Goal: Information Seeking & Learning: Learn about a topic

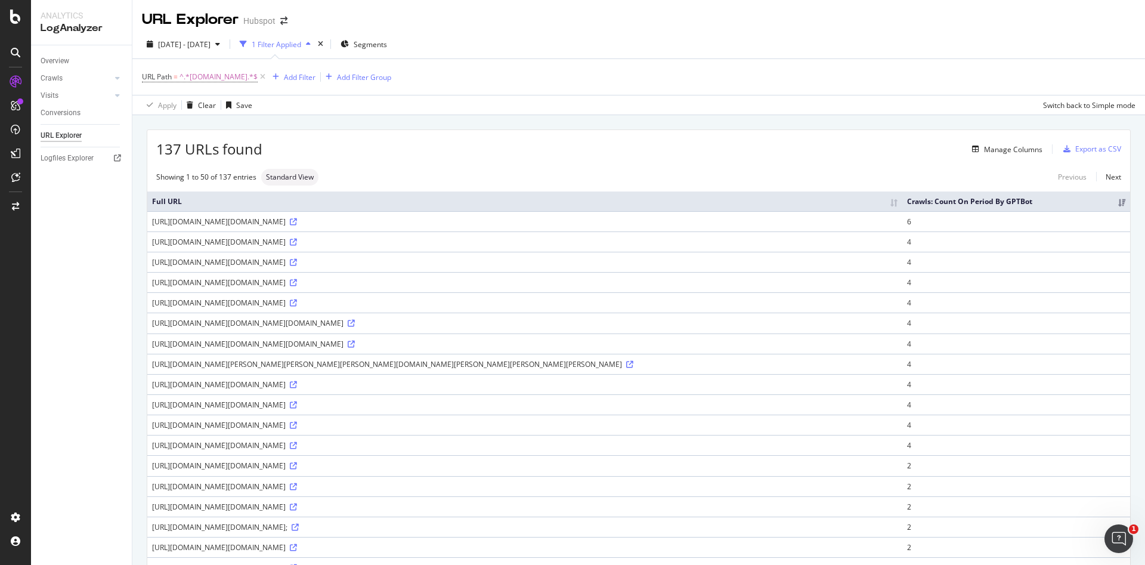
click at [295, 51] on div "1 Filter Applied" at bounding box center [275, 44] width 81 height 18
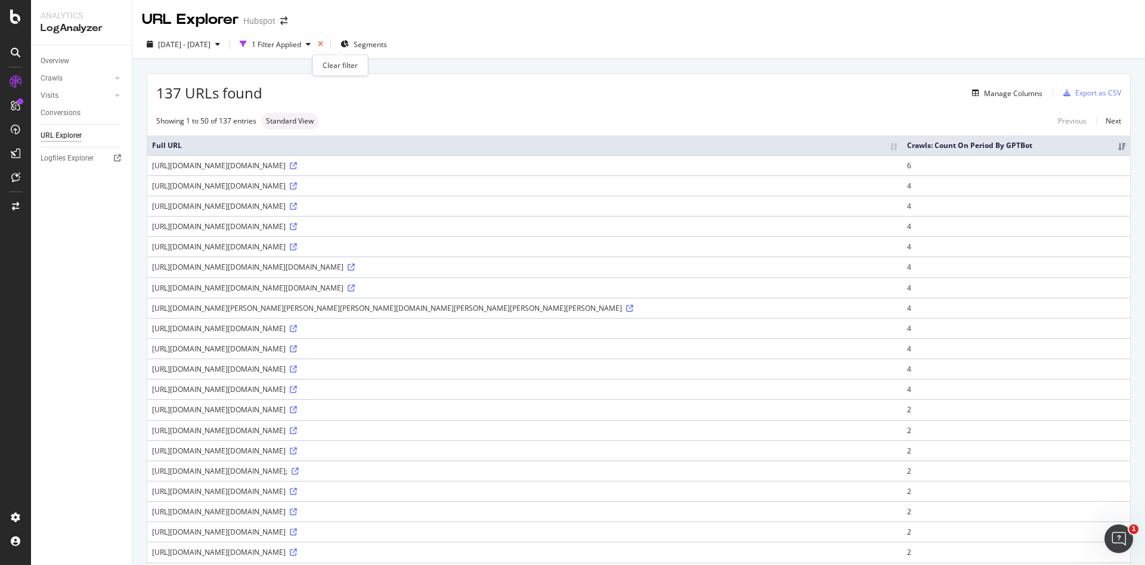
click at [323, 44] on icon "times" at bounding box center [320, 44] width 5 height 7
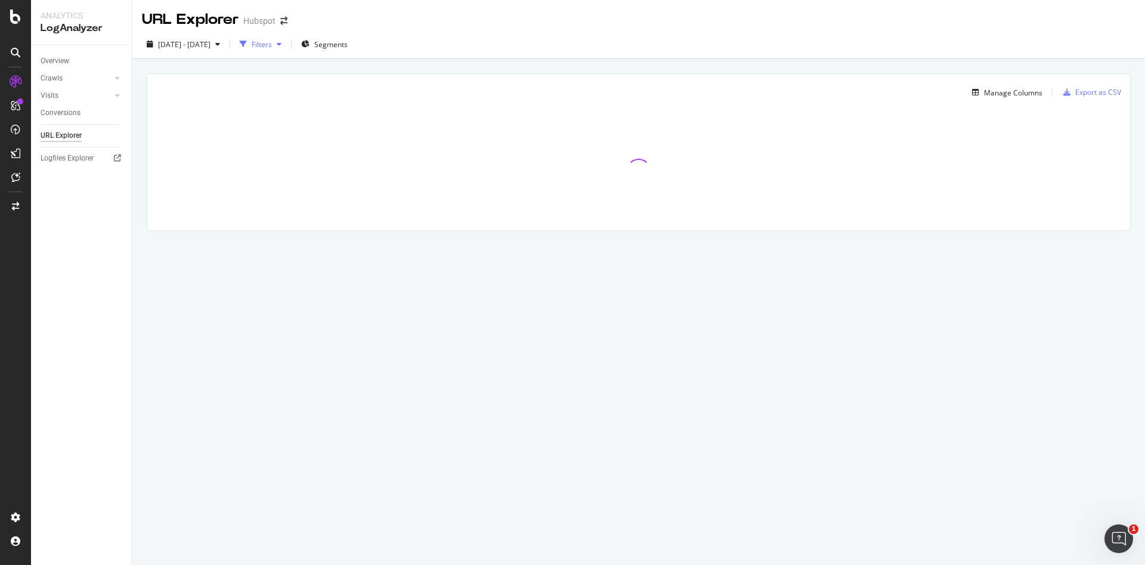
click at [252, 48] on div "button" at bounding box center [243, 44] width 17 height 17
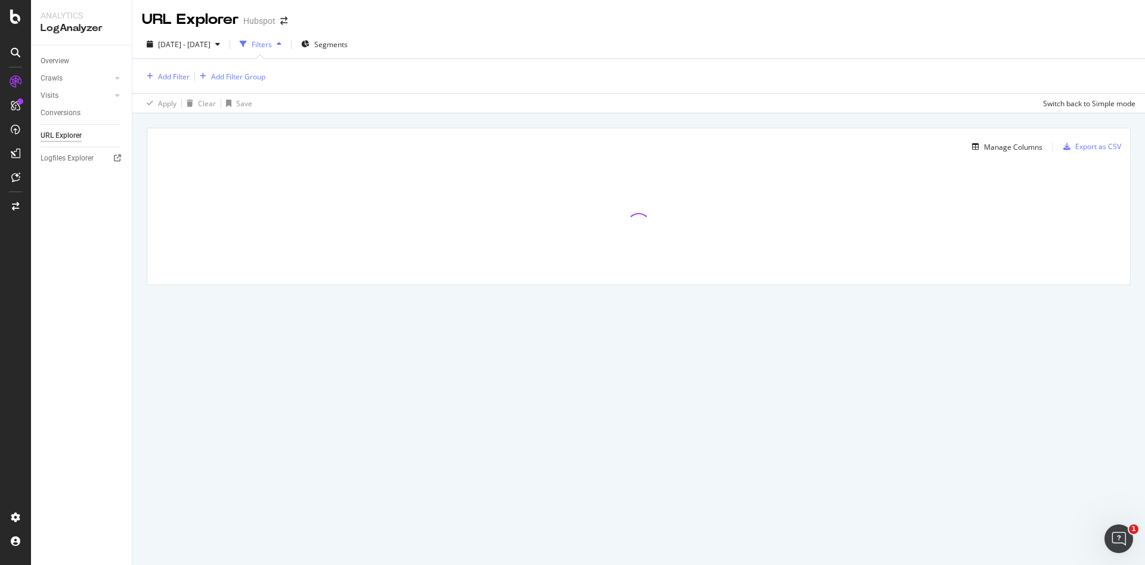
click at [272, 42] on div "Filters" at bounding box center [262, 44] width 20 height 10
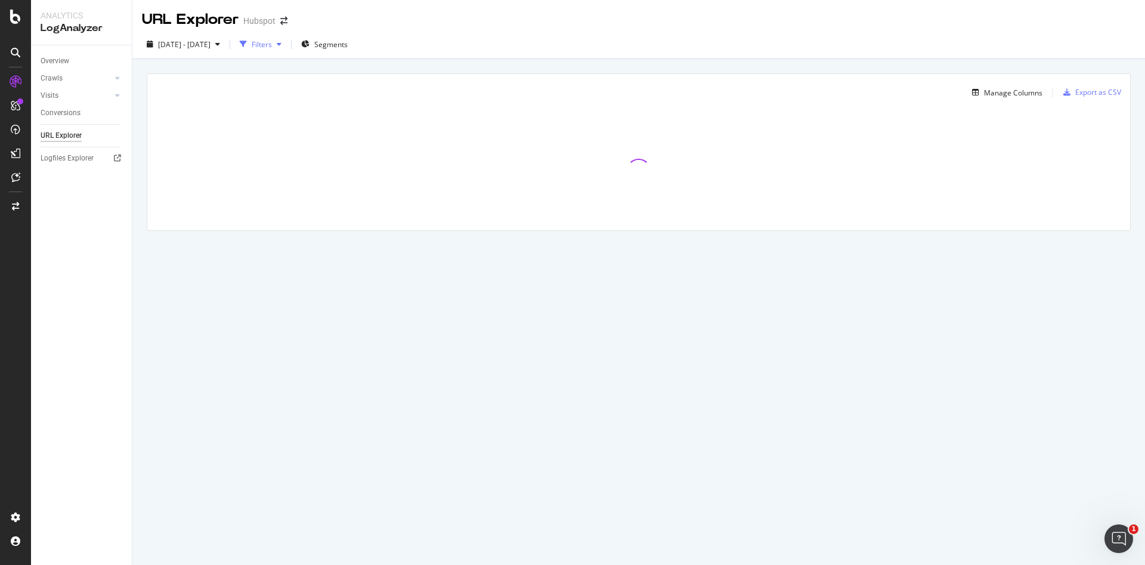
click at [281, 44] on icon "button" at bounding box center [279, 44] width 5 height 7
